Goal: Information Seeking & Learning: Find specific fact

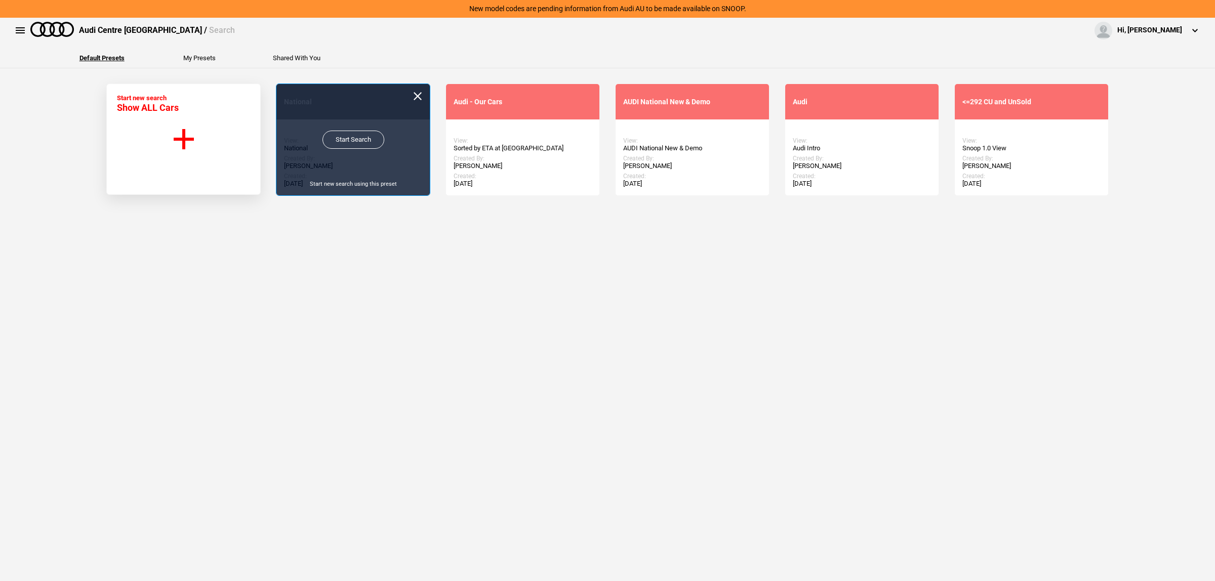
click at [332, 147] on link "Start Search" at bounding box center [354, 140] width 62 height 18
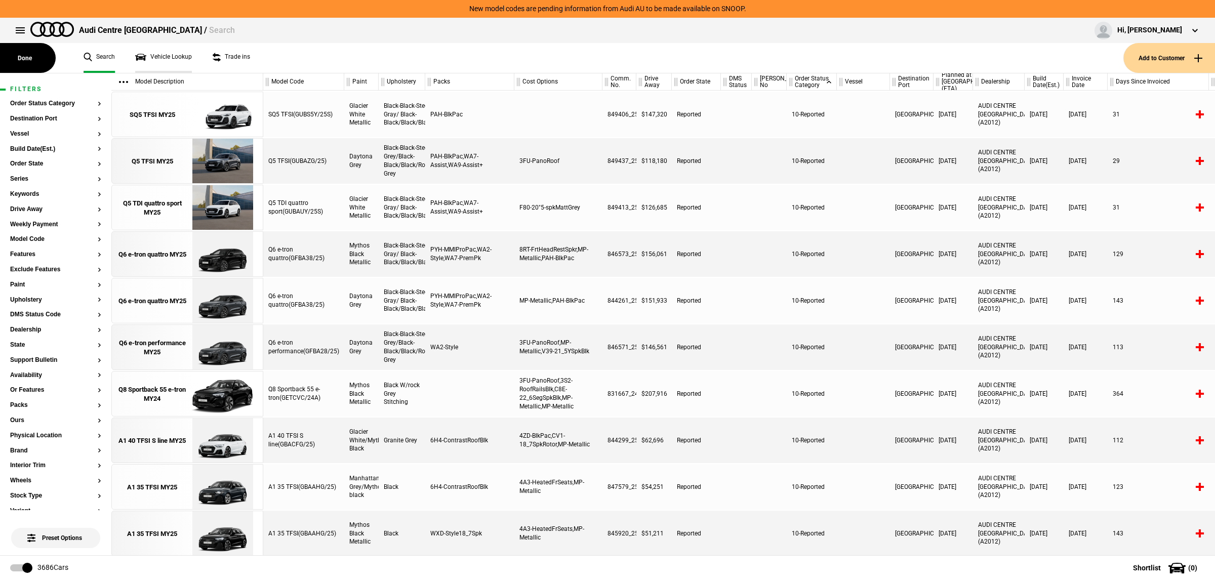
click at [175, 60] on link "Vehicle Lookup" at bounding box center [163, 58] width 57 height 30
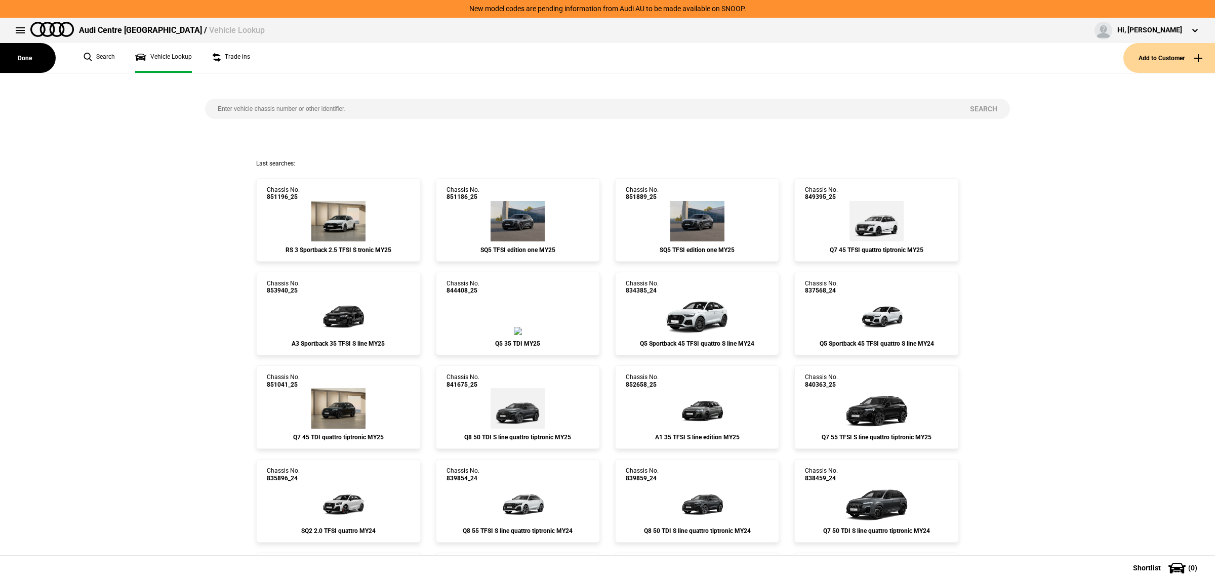
click at [282, 110] on input "search" at bounding box center [581, 109] width 752 height 20
paste input "853930"
type input "853930"
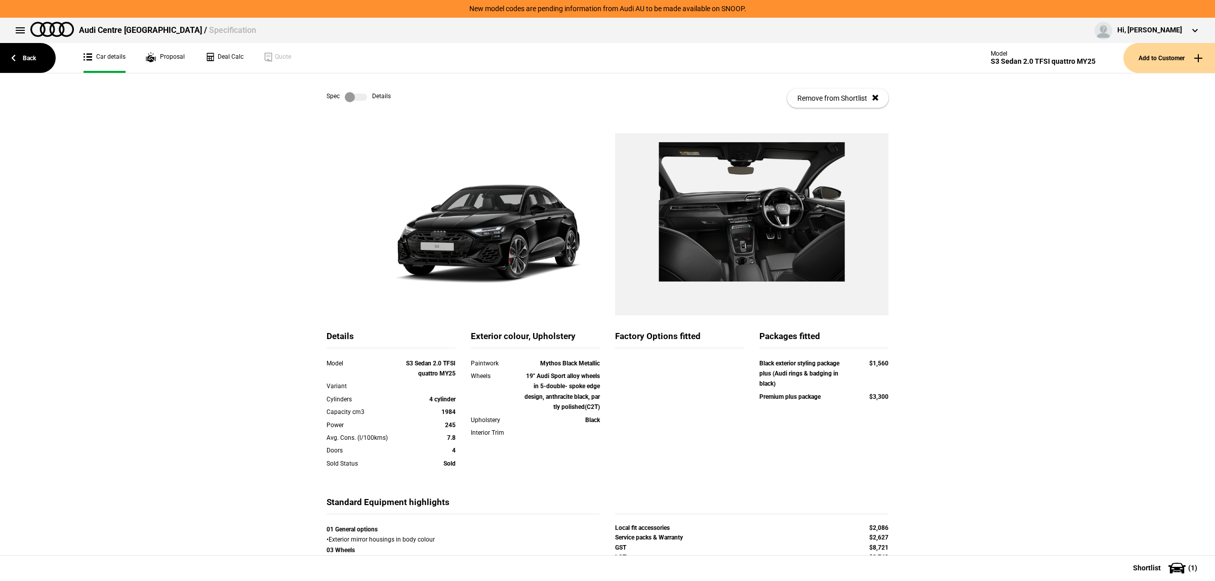
click at [365, 102] on link at bounding box center [356, 97] width 32 height 10
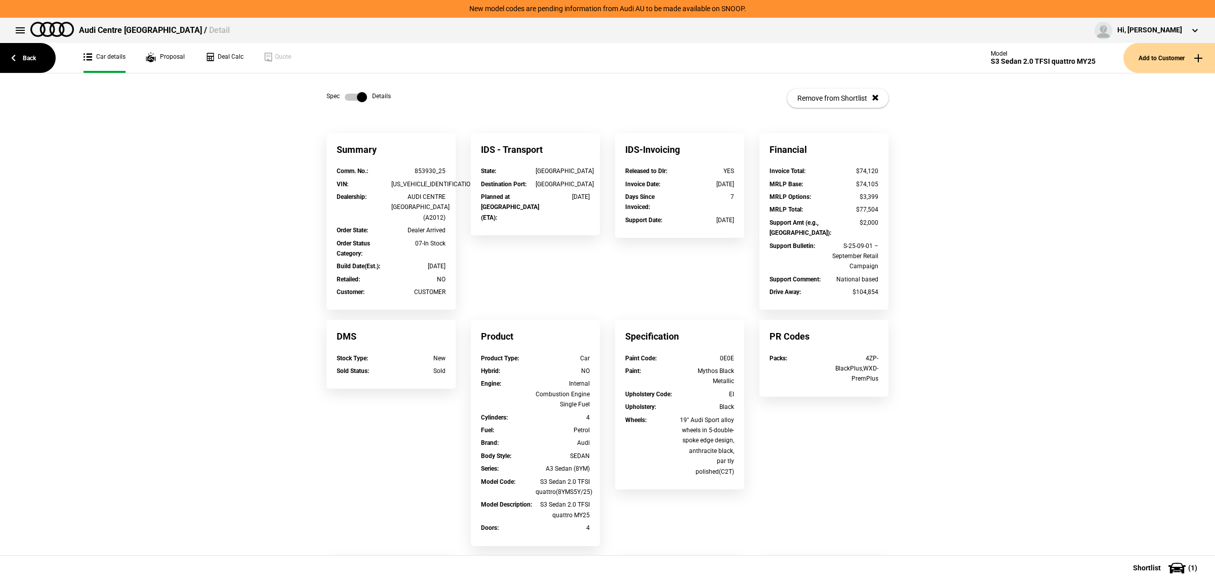
click at [358, 98] on label at bounding box center [356, 97] width 22 height 10
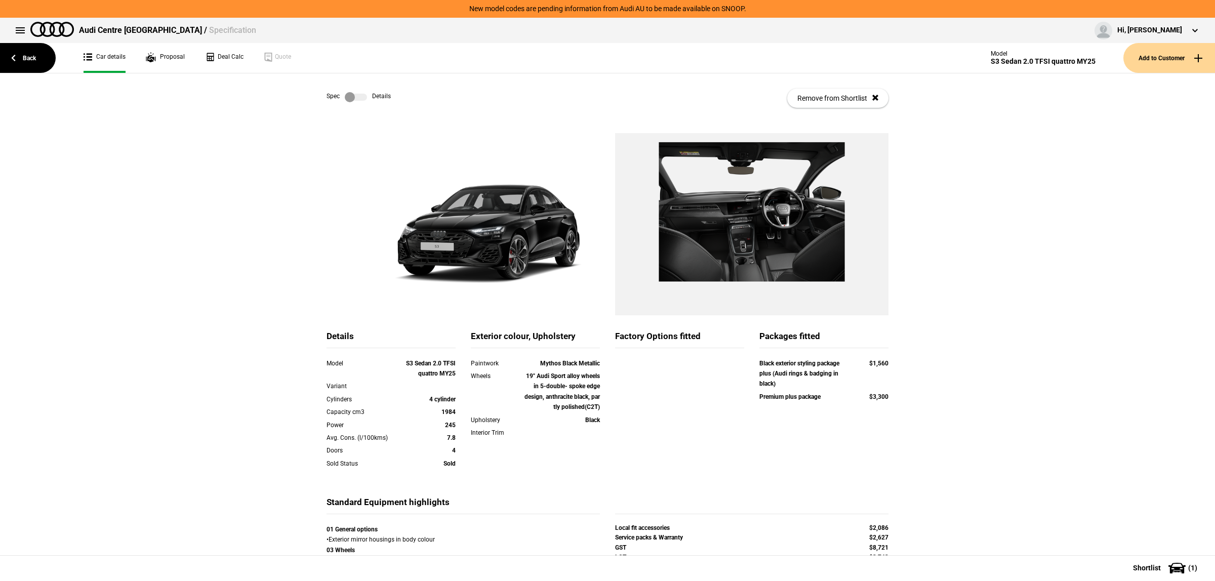
click at [359, 96] on label at bounding box center [356, 97] width 22 height 10
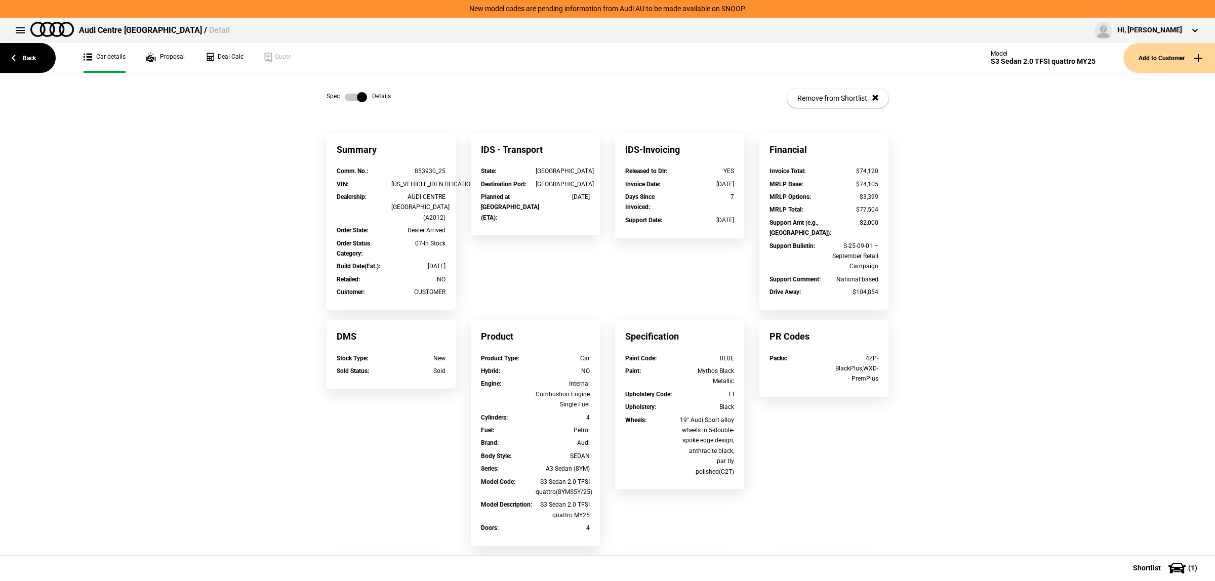
click at [432, 183] on div "[US_VEHICLE_IDENTIFICATION_NUMBER]" at bounding box center [418, 184] width 55 height 10
copy div "[US_VEHICLE_IDENTIFICATION_NUMBER]"
click at [977, 321] on div "Summary Comm. No. : 853930_25 VIN : [US_VEHICLE_IDENTIFICATION_NUMBER] Dealersh…" at bounding box center [607, 426] width 1215 height 587
